Goal: Transaction & Acquisition: Purchase product/service

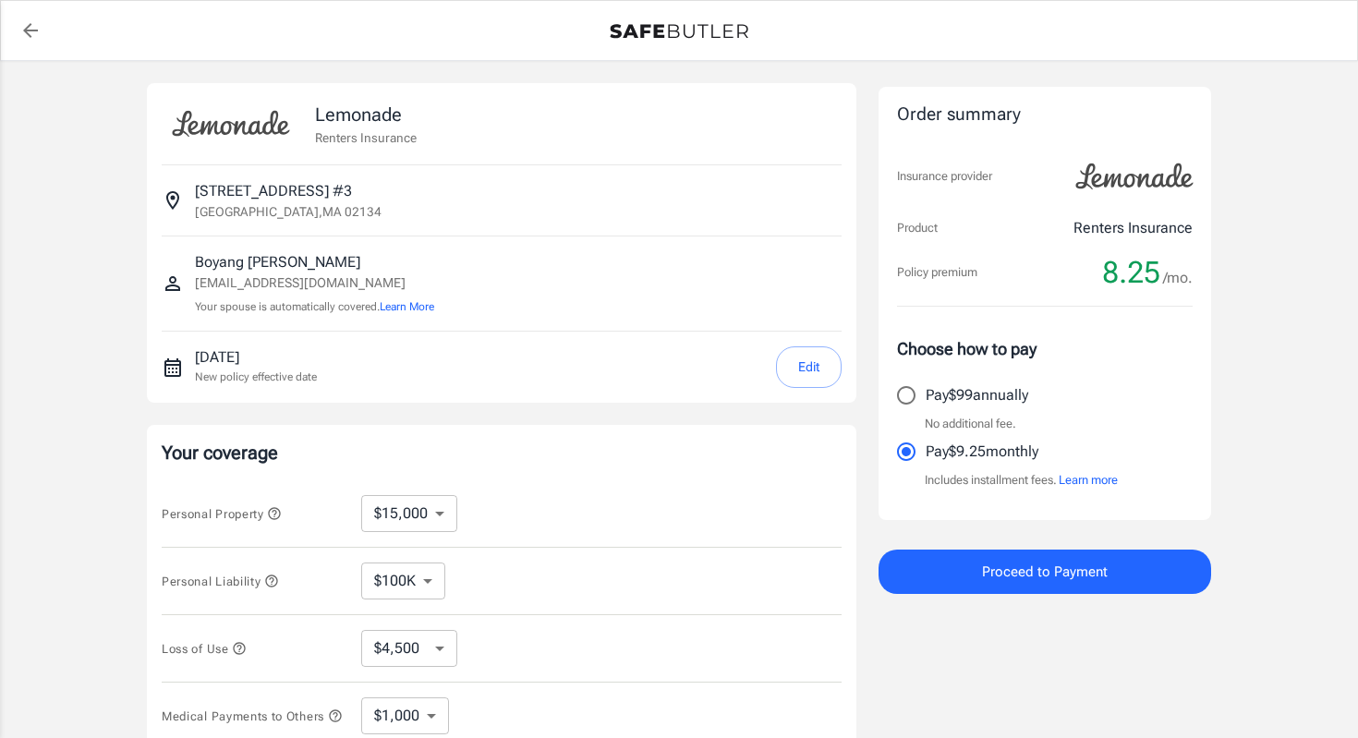
select select "15000"
select select "500"
click at [795, 365] on button "Edit" at bounding box center [809, 368] width 66 height 42
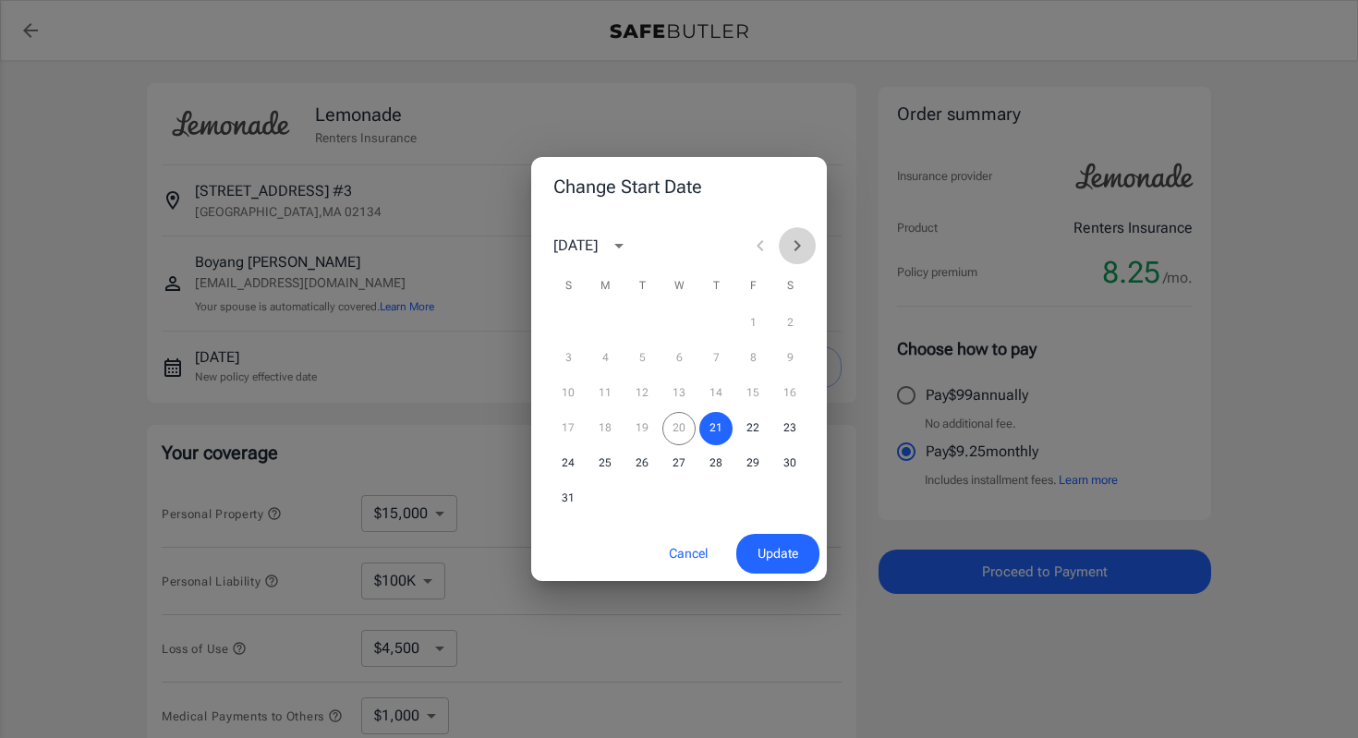
click at [803, 249] on icon "Next month" at bounding box center [797, 246] width 22 height 22
click at [601, 317] on button "1" at bounding box center [605, 323] width 33 height 33
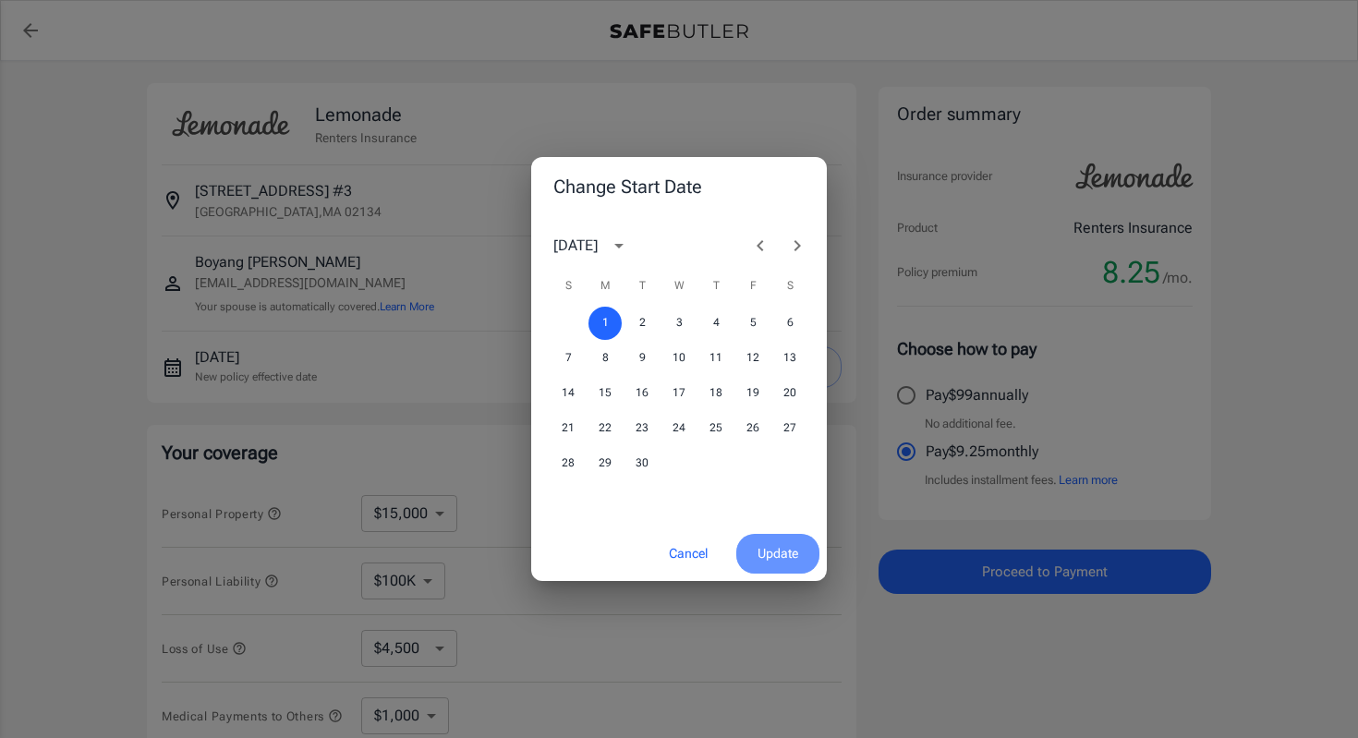
click at [761, 548] on span "Update" at bounding box center [778, 553] width 41 height 23
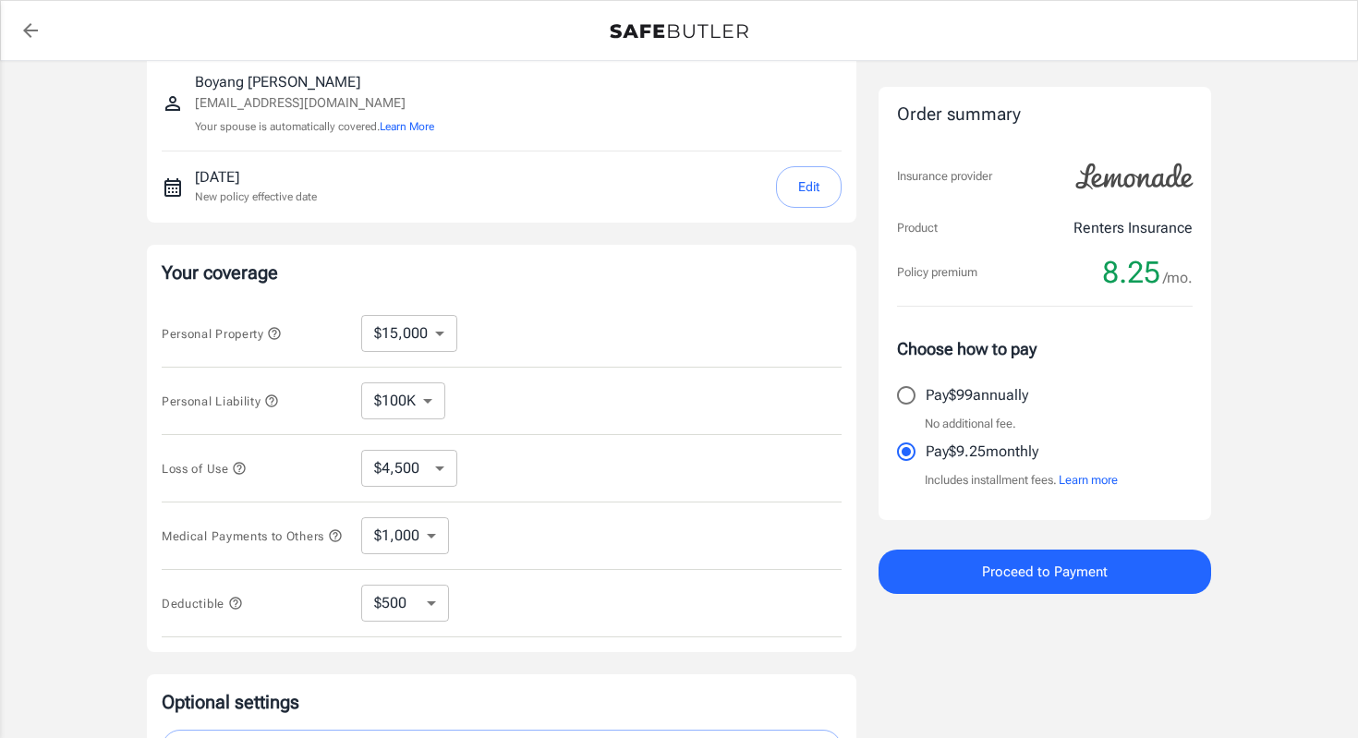
scroll to position [182, 0]
click at [912, 401] on input "Pay $99 annually" at bounding box center [906, 395] width 39 height 39
radio input "true"
click at [1023, 578] on span "Proceed to Payment" at bounding box center [1045, 572] width 126 height 24
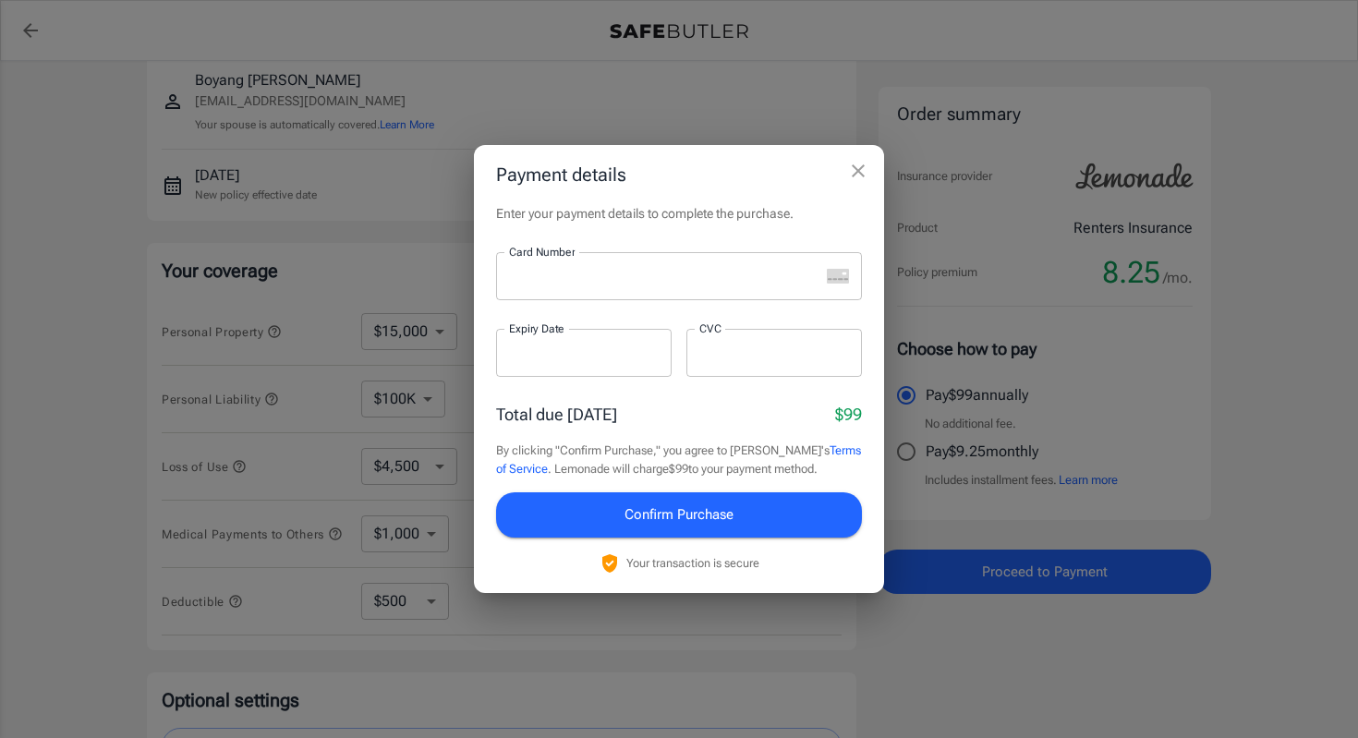
click at [578, 259] on div at bounding box center [657, 276] width 323 height 48
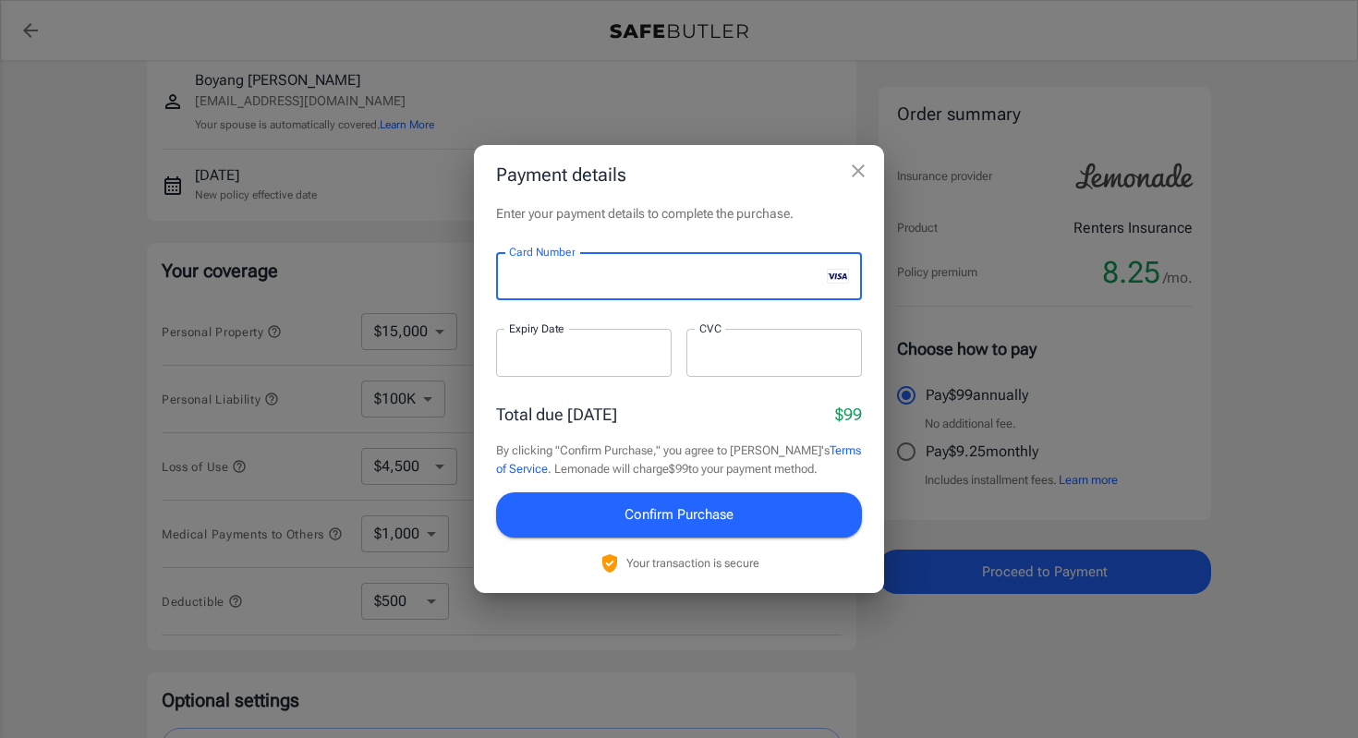
click at [559, 364] on div at bounding box center [584, 353] width 176 height 48
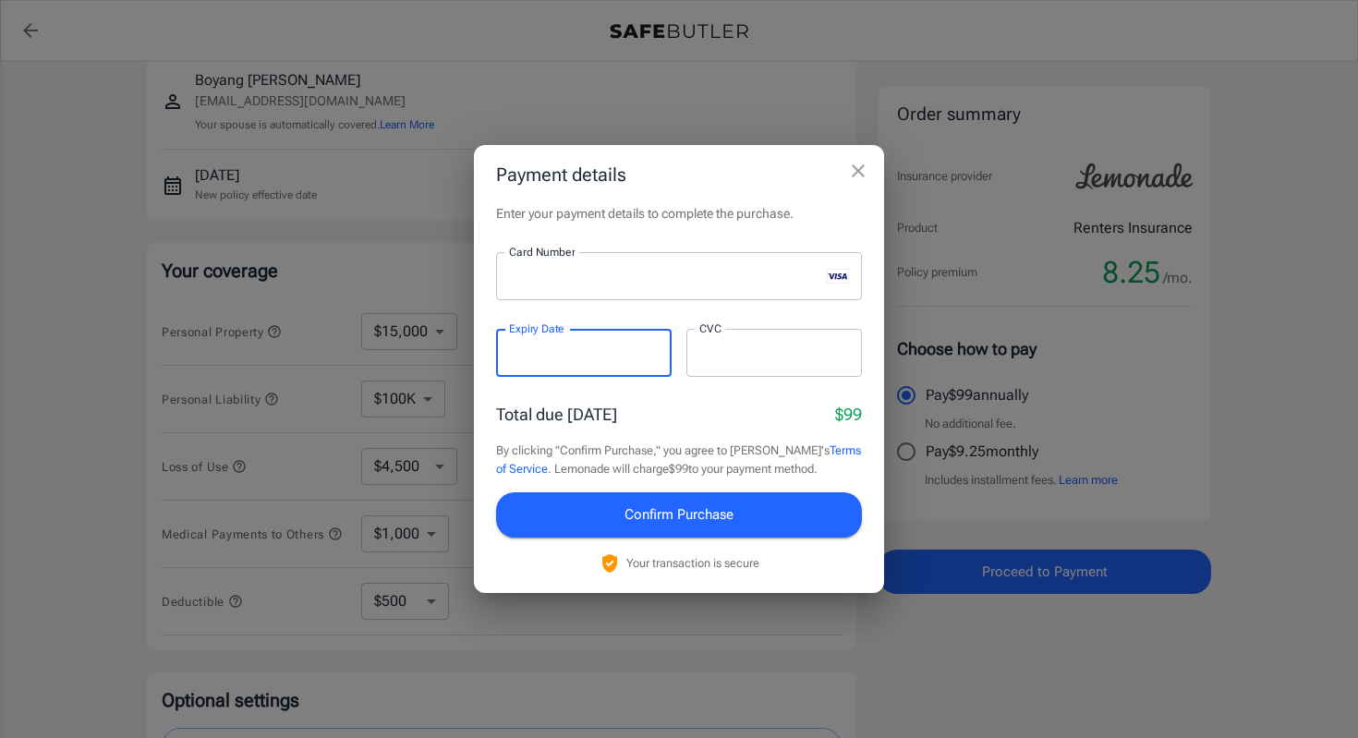
click at [735, 366] on div at bounding box center [775, 353] width 176 height 48
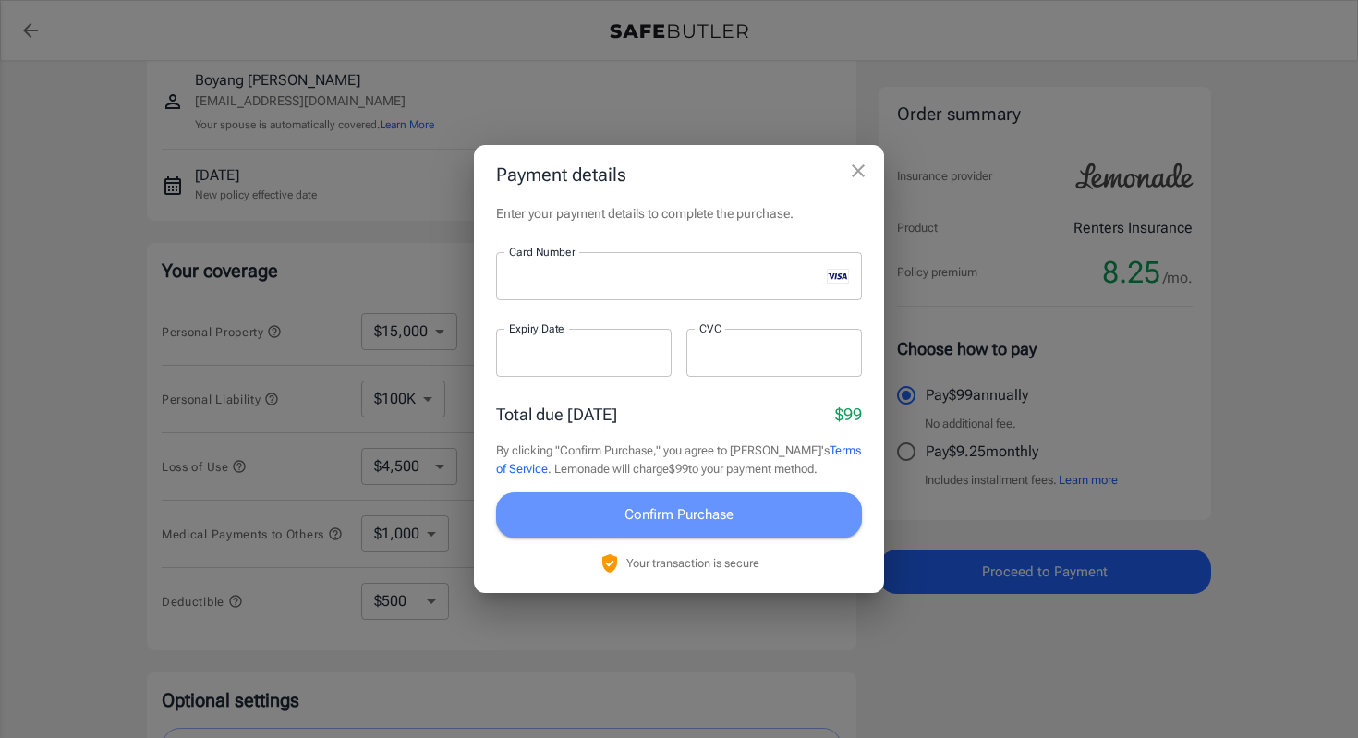
click at [690, 520] on span "Confirm Purchase" at bounding box center [679, 515] width 109 height 24
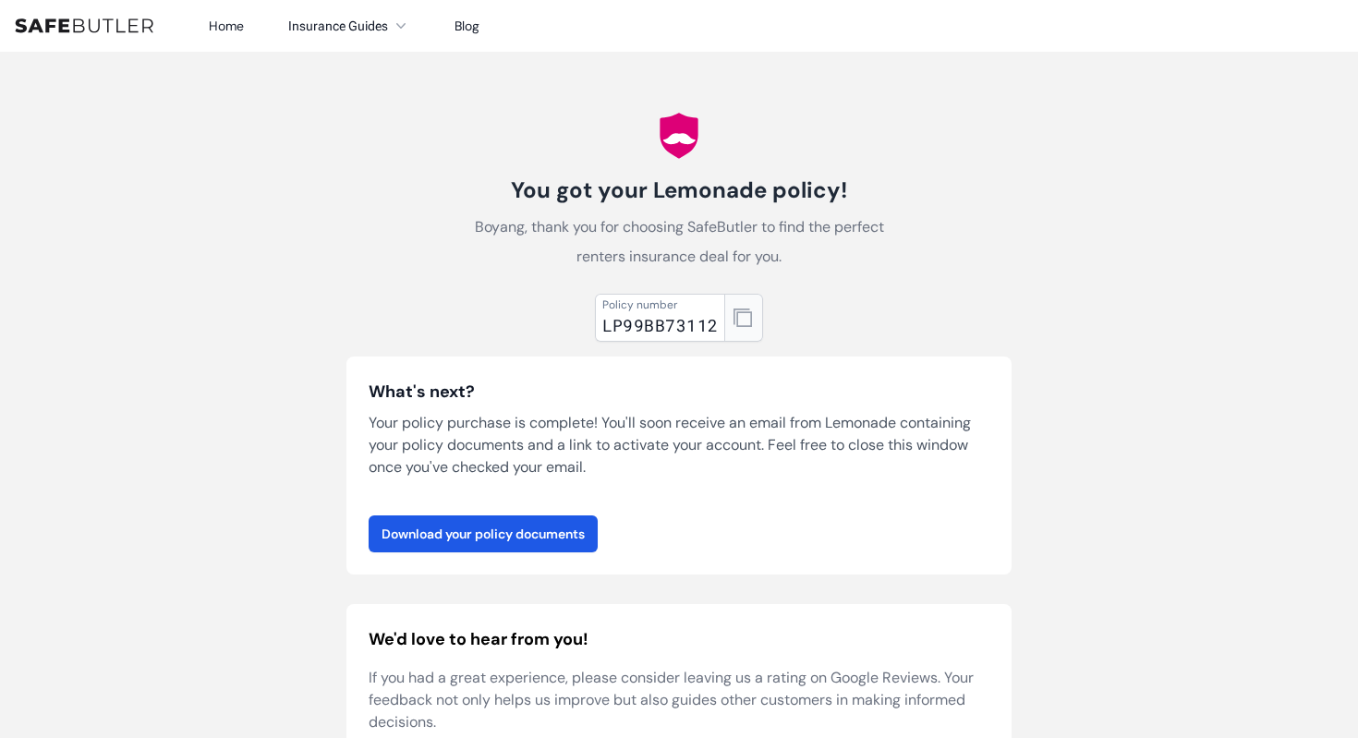
click at [745, 320] on icon "button" at bounding box center [743, 318] width 18 height 18
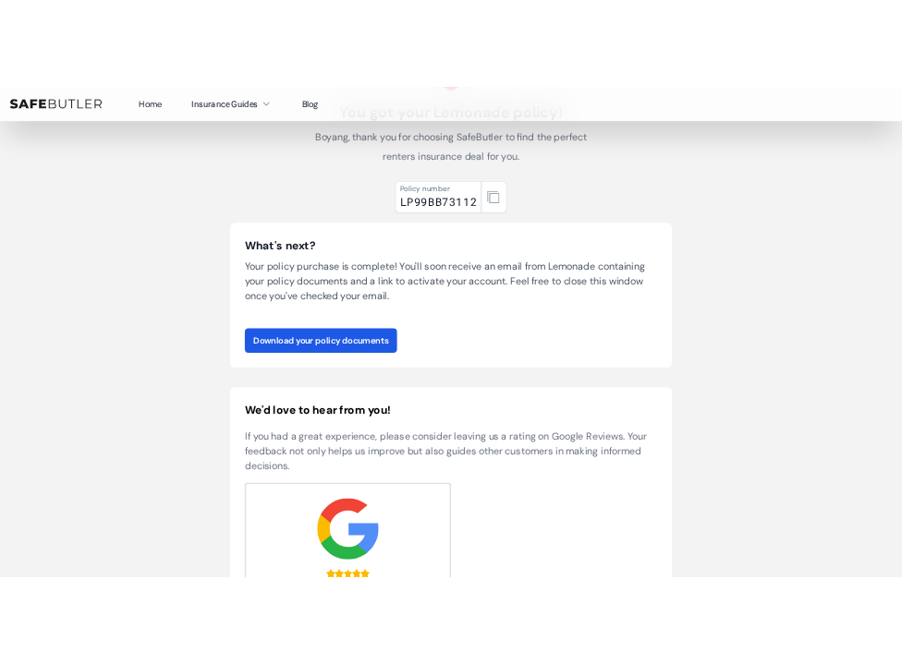
scroll to position [162, 0]
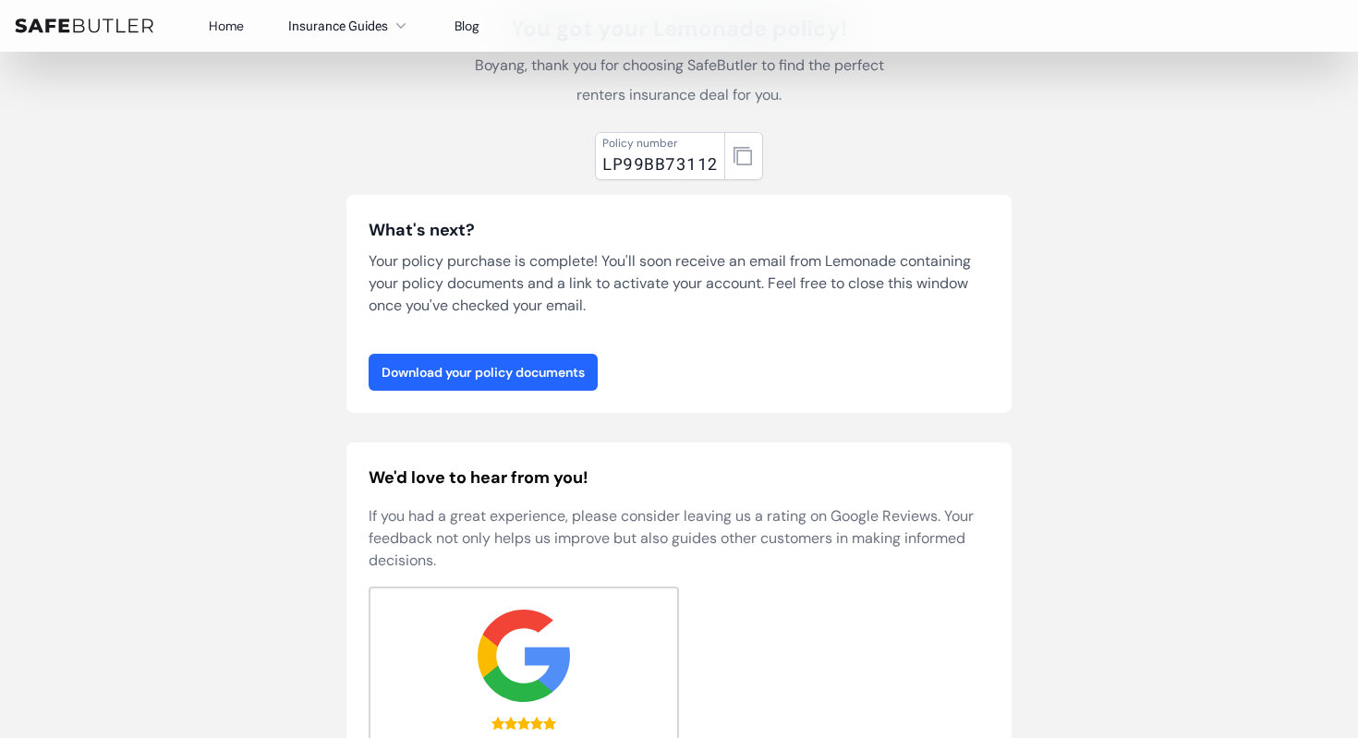
click at [563, 371] on link "Download your policy documents" at bounding box center [483, 372] width 229 height 37
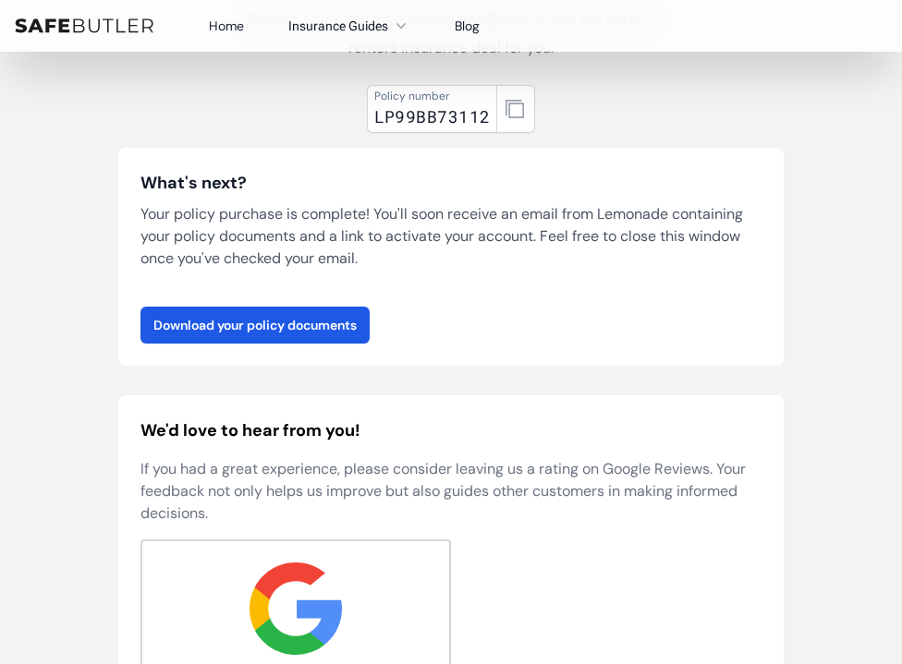
scroll to position [0, 0]
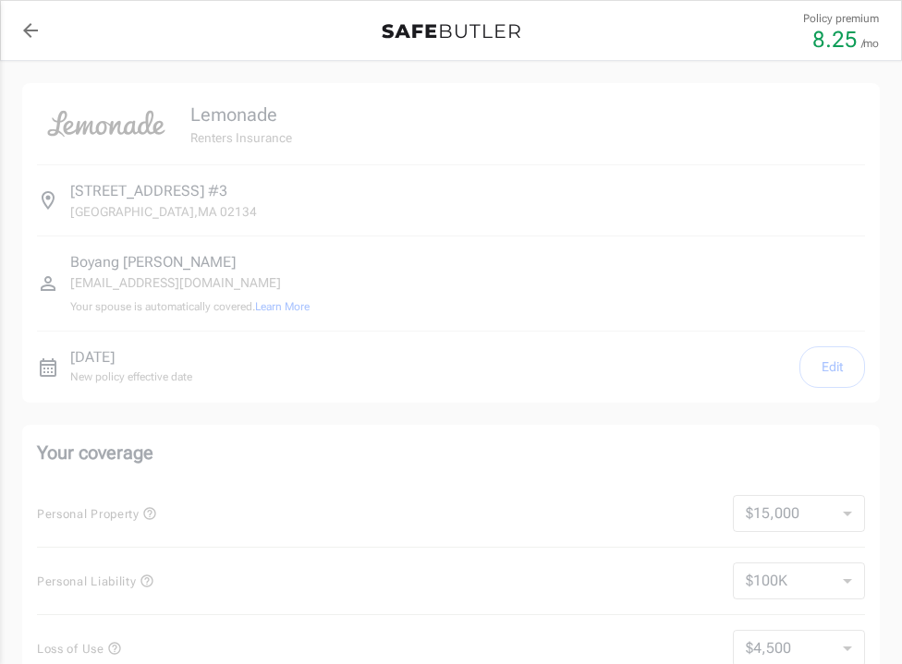
select select "15000"
select select "500"
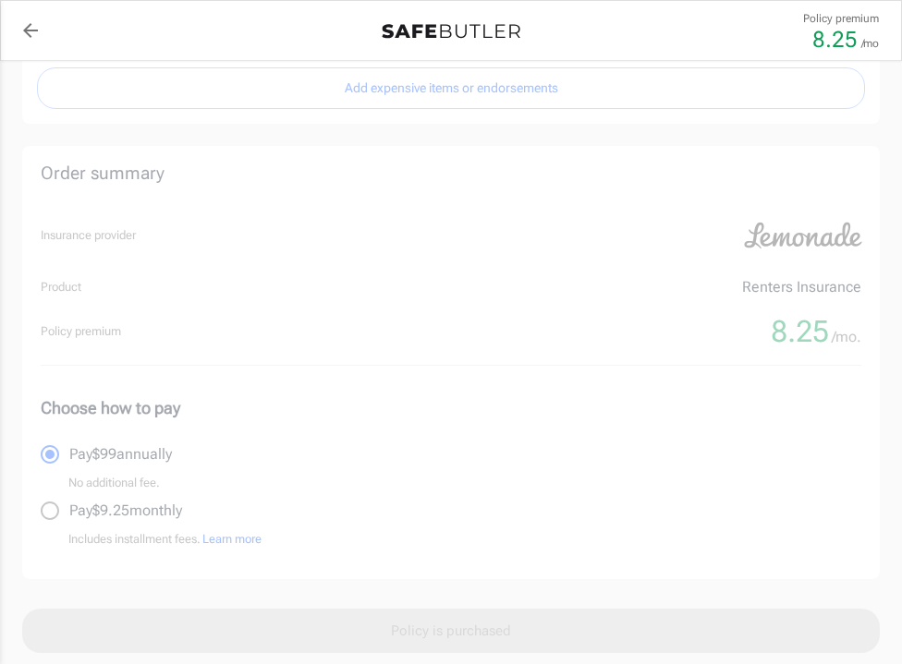
scroll to position [895, 0]
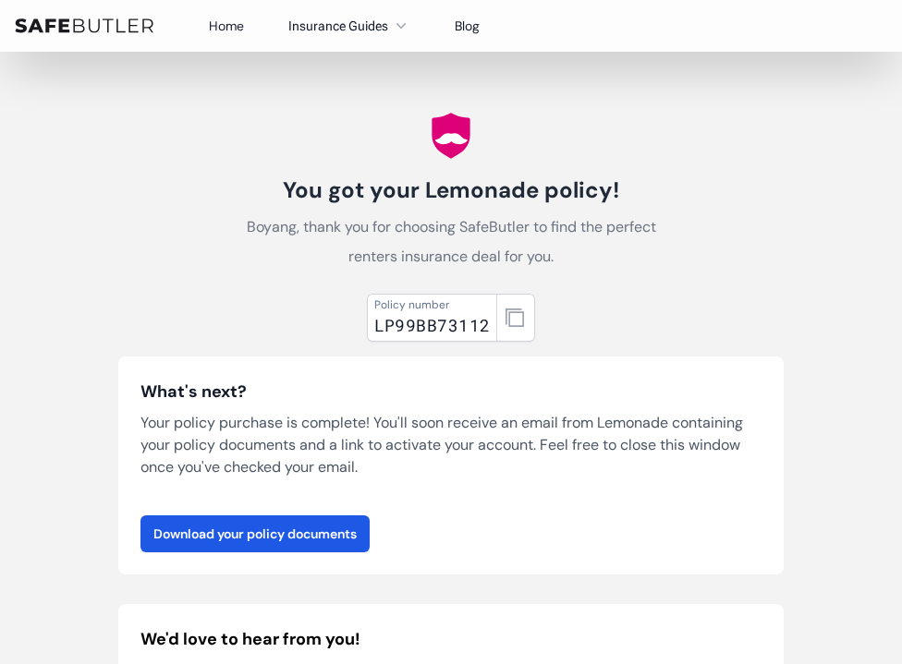
click at [231, 26] on link "Home" at bounding box center [226, 26] width 35 height 17
